Goal: Information Seeking & Learning: Check status

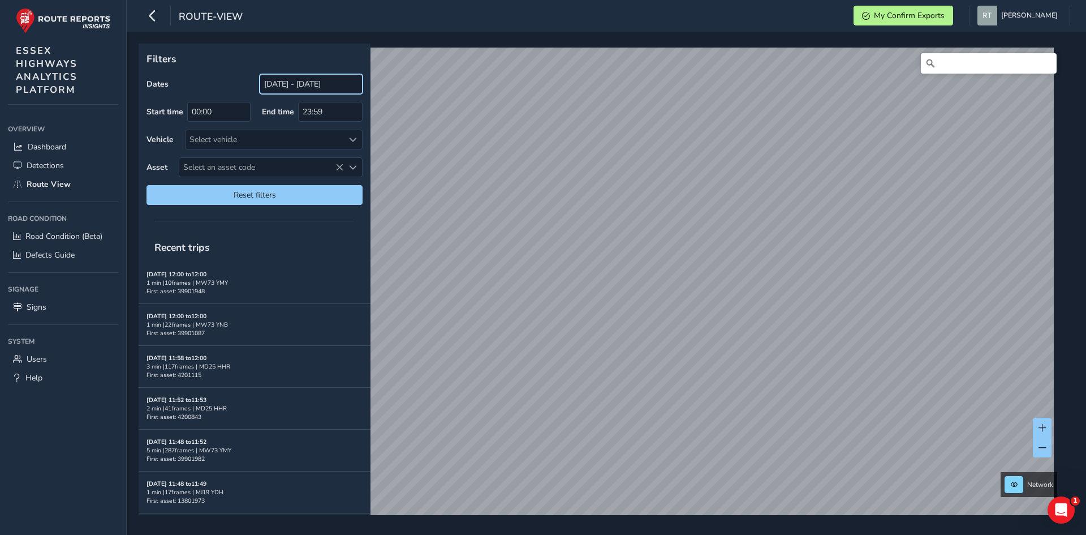
click at [282, 88] on input "[DATE] - [DATE]" at bounding box center [311, 84] width 103 height 20
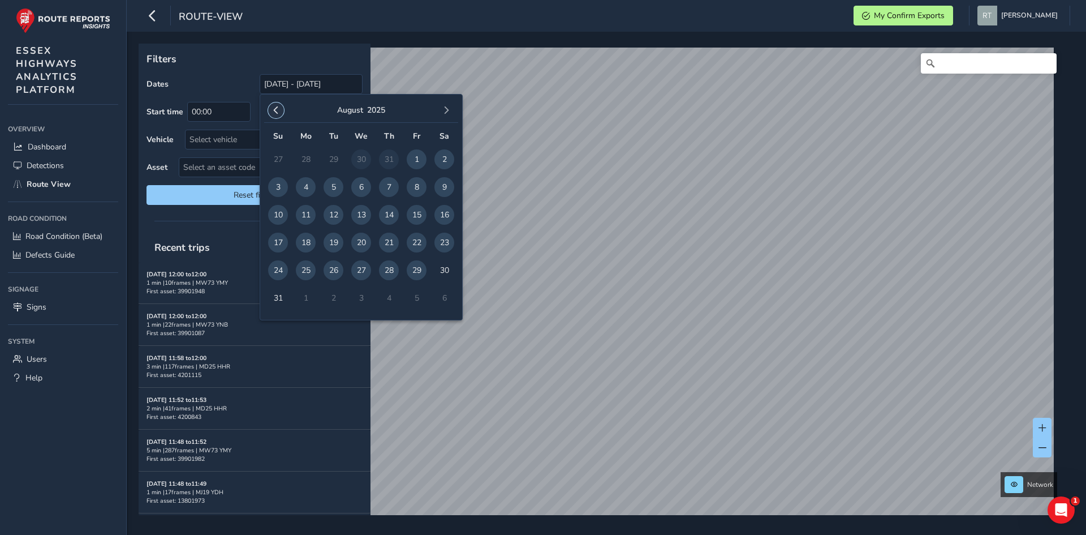
click at [276, 110] on span "button" at bounding box center [276, 110] width 8 height 8
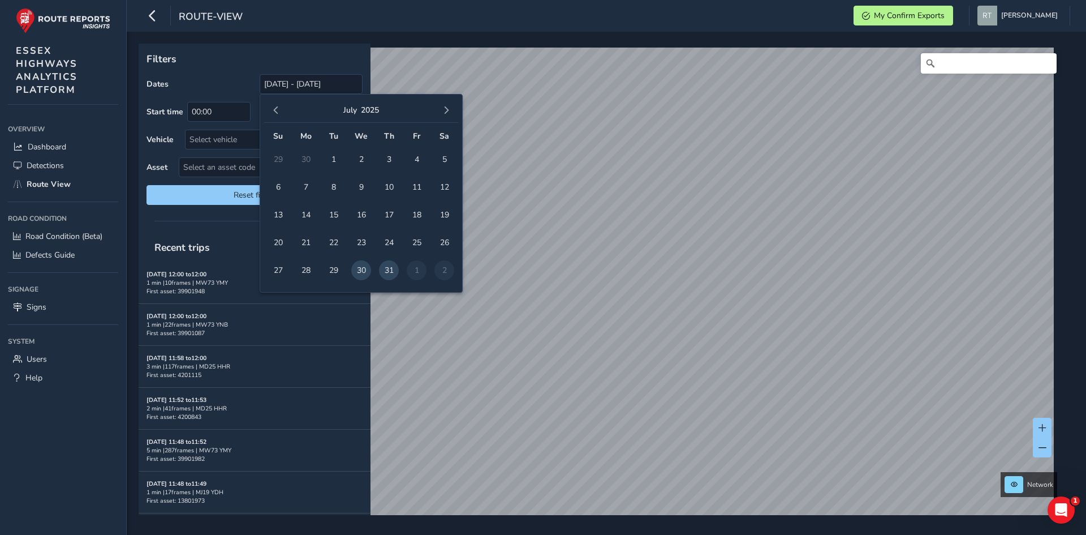
click at [276, 110] on span "button" at bounding box center [276, 110] width 8 height 8
click at [358, 156] on span "1" at bounding box center [361, 159] width 20 height 20
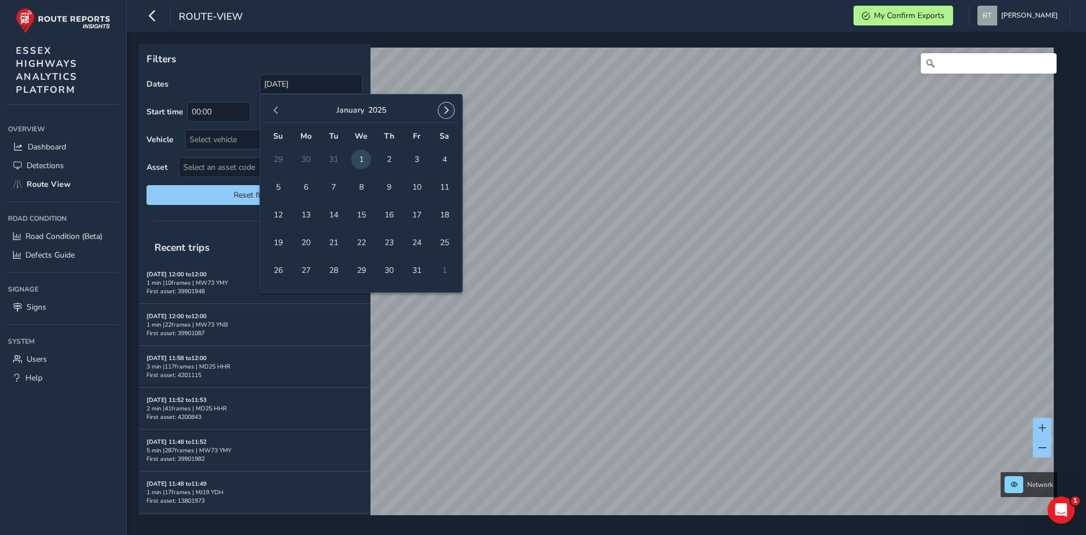
click at [442, 110] on button "button" at bounding box center [447, 110] width 16 height 16
click at [442, 110] on span "button" at bounding box center [446, 110] width 8 height 8
click at [442, 110] on button "button" at bounding box center [447, 110] width 16 height 16
click at [442, 110] on span "button" at bounding box center [446, 110] width 8 height 8
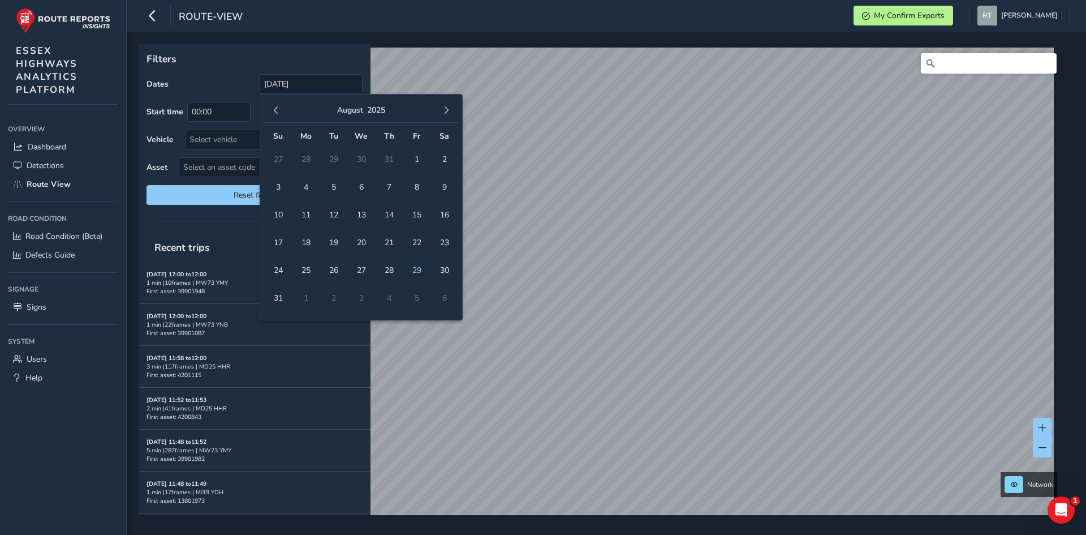
click at [442, 110] on span "button" at bounding box center [446, 110] width 8 height 8
click at [444, 161] on span "4" at bounding box center [445, 159] width 20 height 20
type input "[DATE] - [DATE]"
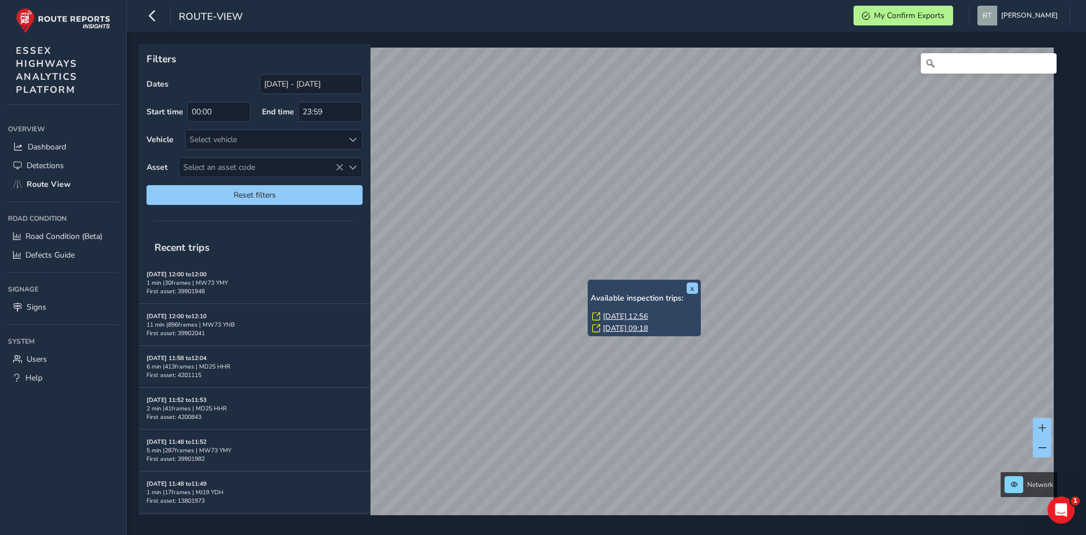
click at [621, 315] on link "Wed, 27 Aug, 12:56" at bounding box center [625, 316] width 45 height 10
